Goal: Task Accomplishment & Management: Manage account settings

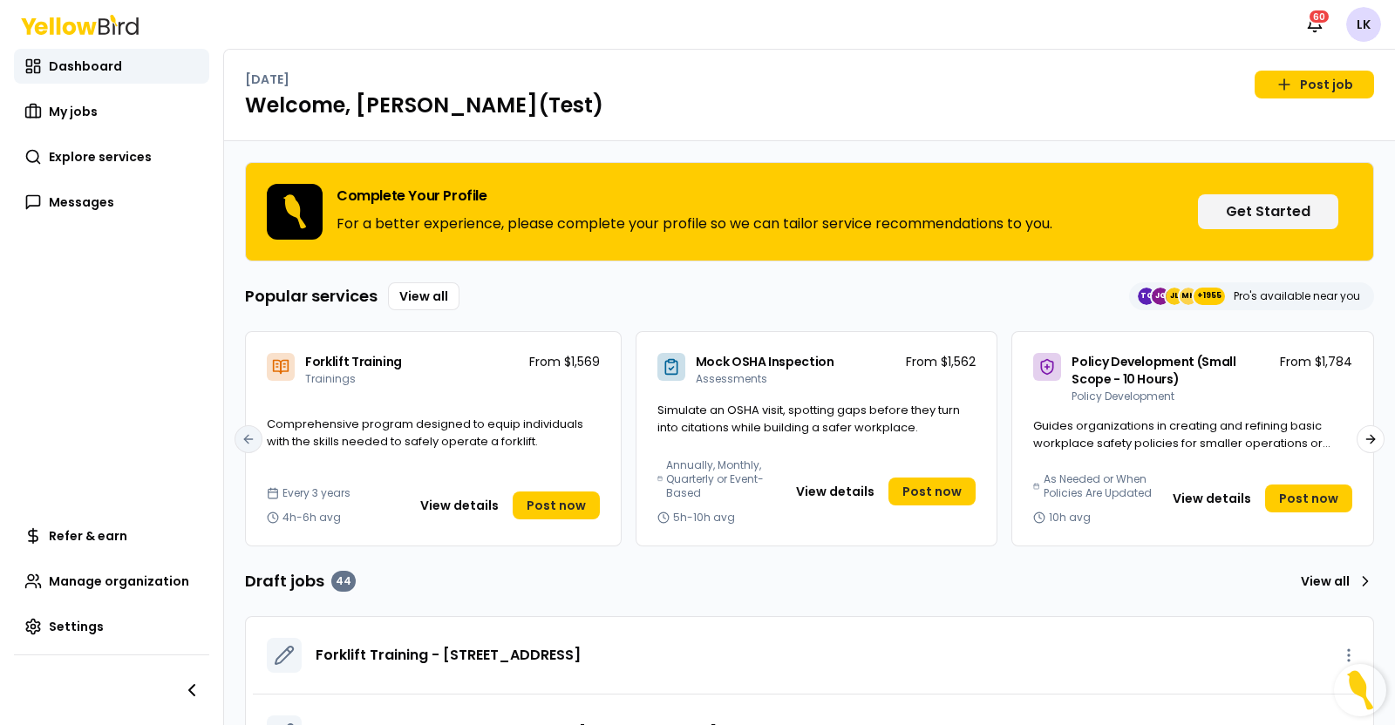
click at [1364, 24] on html "Notifications 60 LK Dashboard My jobs Explore services Messages Refer & earn Ma…" at bounding box center [697, 362] width 1395 height 725
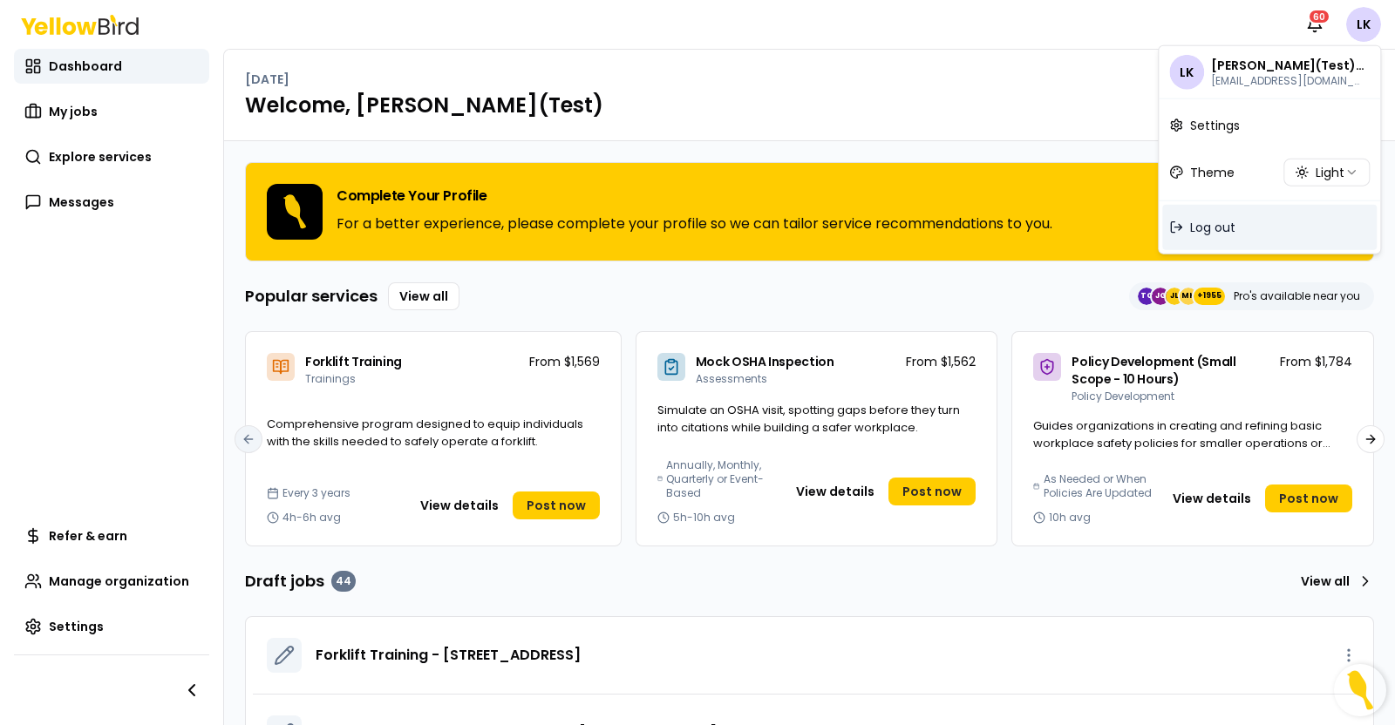
click at [1207, 227] on span "Log out" at bounding box center [1212, 227] width 45 height 17
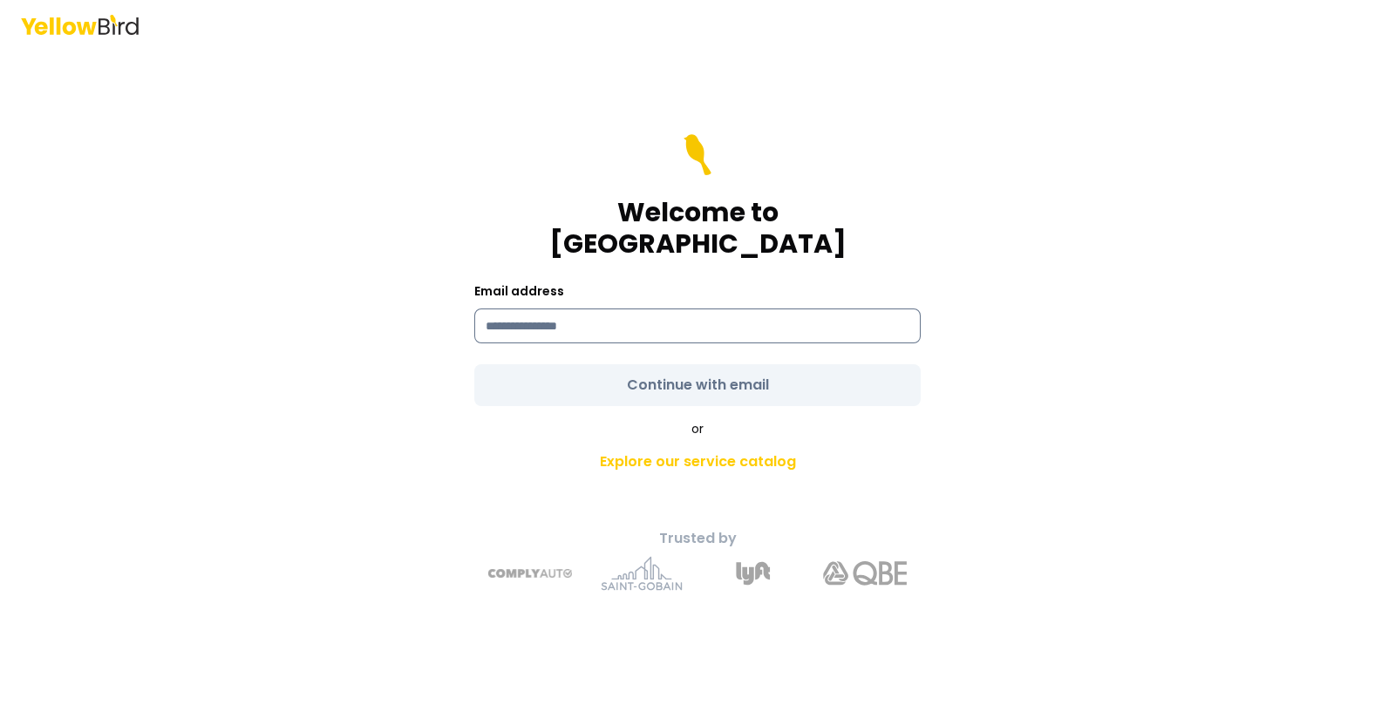
click at [627, 311] on input at bounding box center [697, 326] width 446 height 35
